Goal: Information Seeking & Learning: Learn about a topic

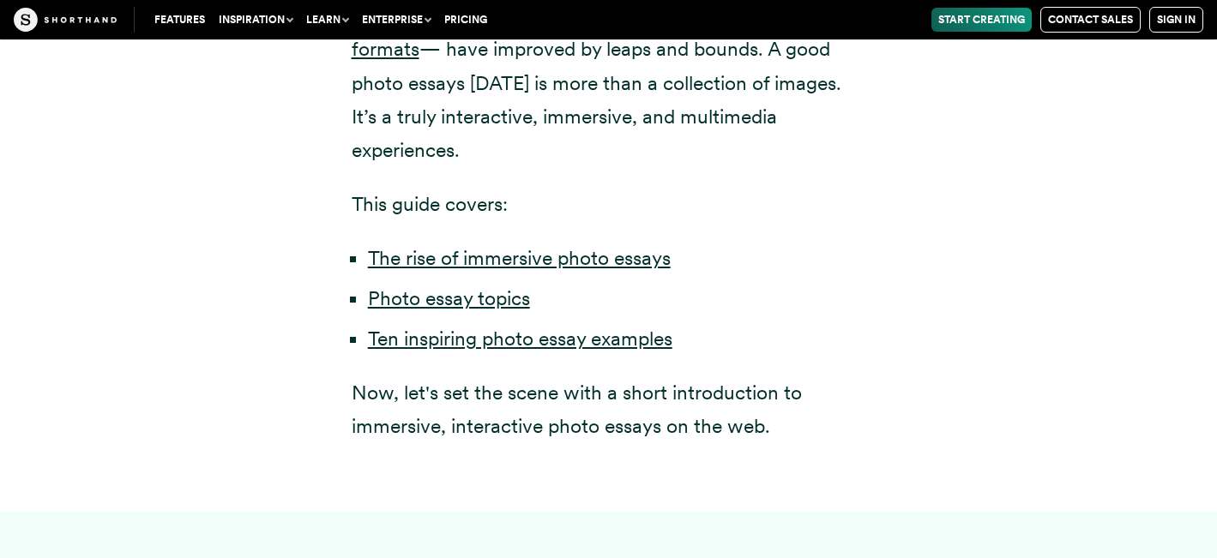
scroll to position [1078, 0]
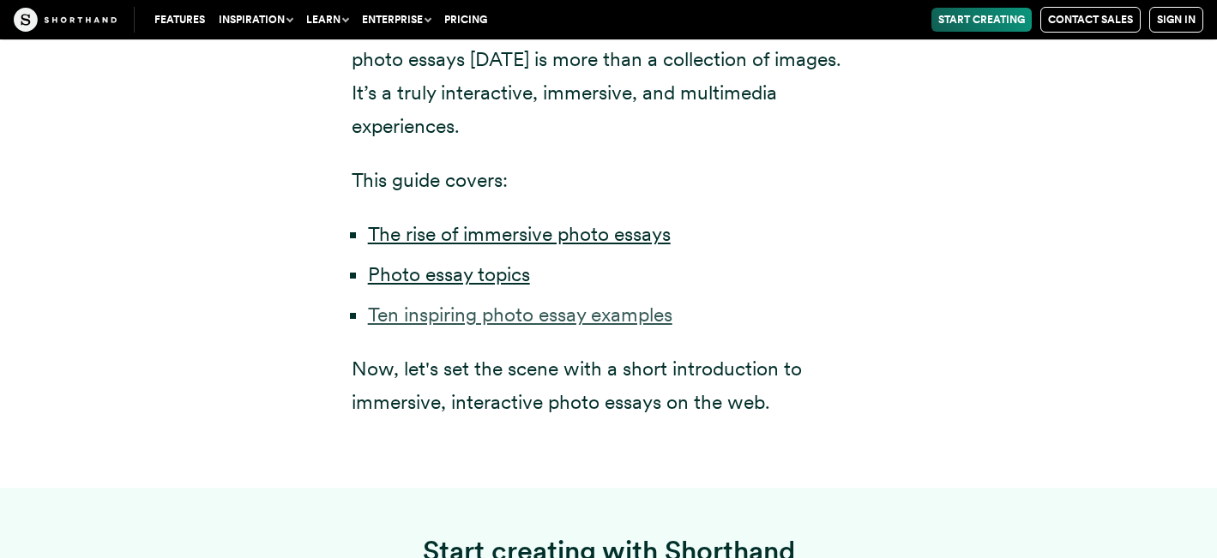
click at [458, 303] on link "Ten inspiring photo essay examples" at bounding box center [520, 315] width 304 height 24
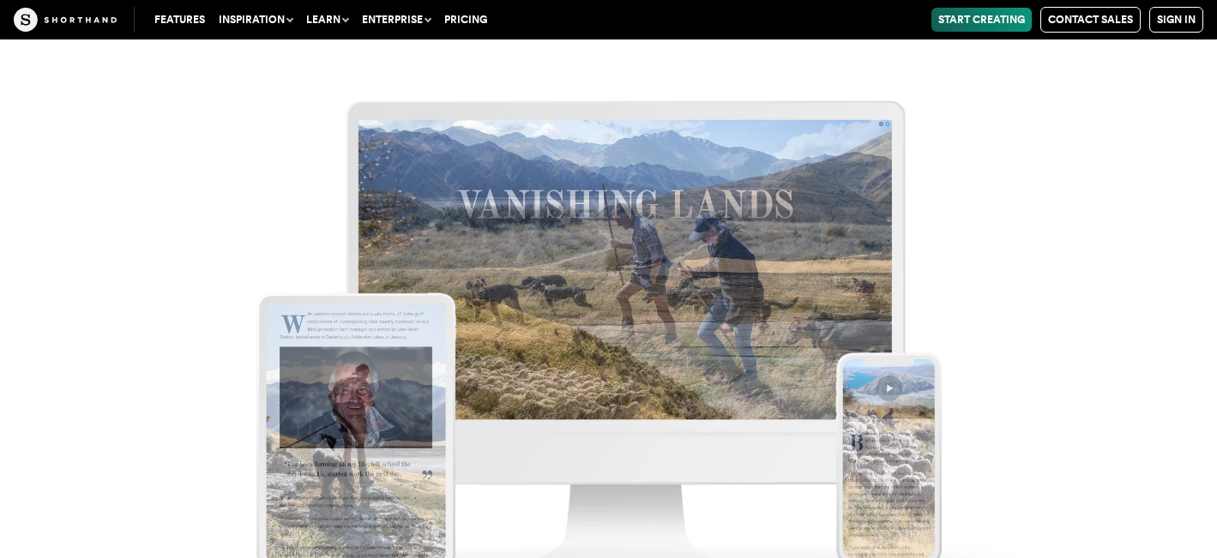
scroll to position [8857, 0]
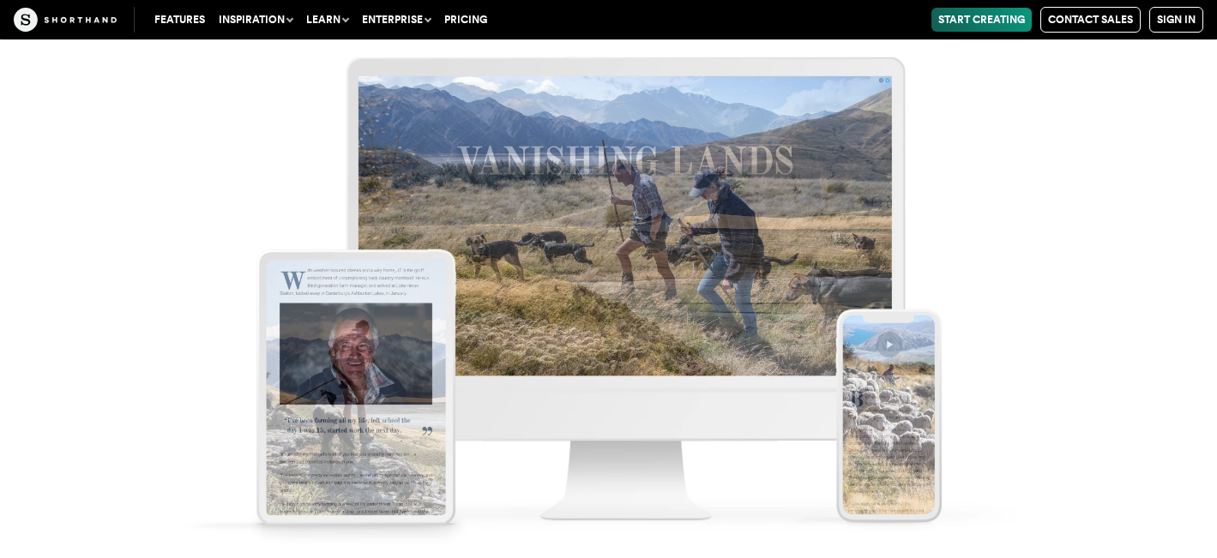
click at [566, 233] on img at bounding box center [608, 279] width 1217 height 558
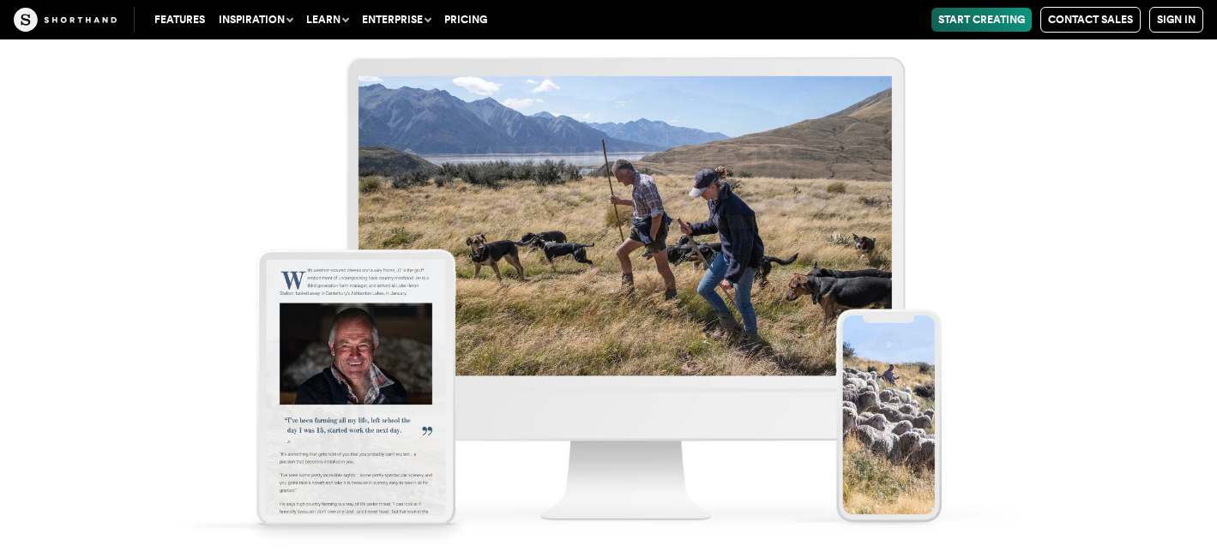
click at [385, 290] on img at bounding box center [608, 279] width 1217 height 558
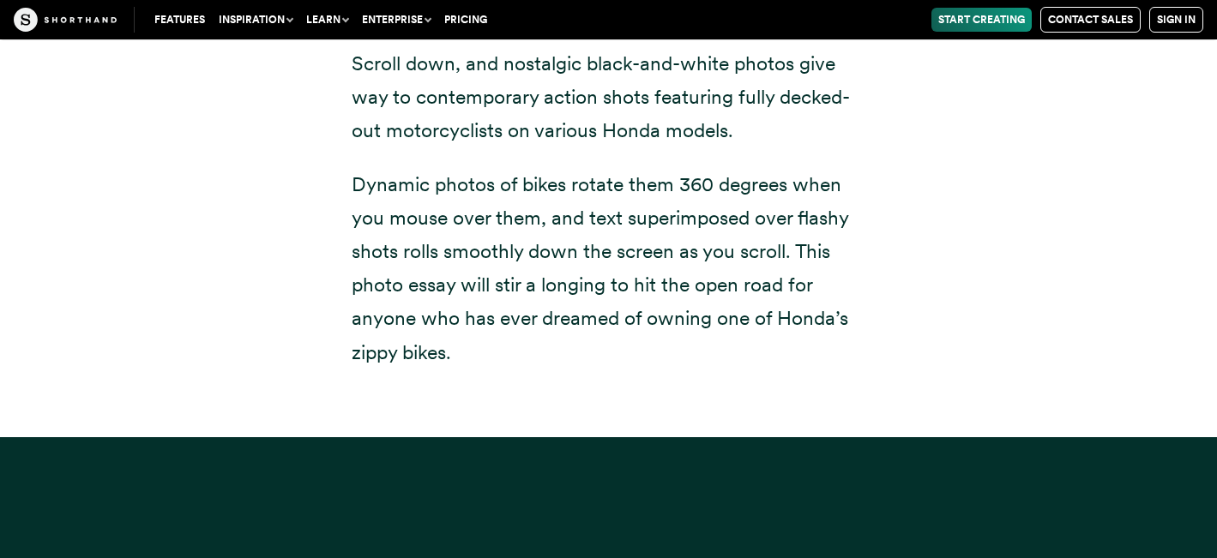
scroll to position [14876, 0]
